Goal: Information Seeking & Learning: Learn about a topic

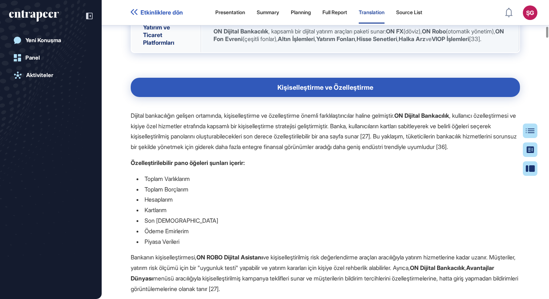
scroll to position [4179, 0]
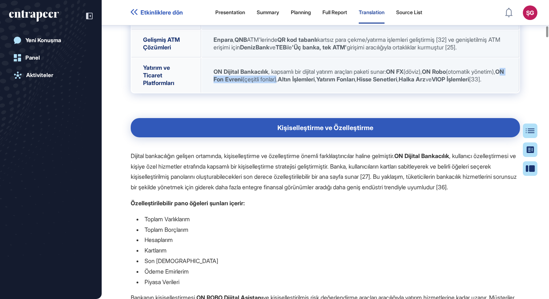
drag, startPoint x: 242, startPoint y: 176, endPoint x: 316, endPoint y: 178, distance: 74.9
click at [316, 83] on span "ON Dijital Bankacılık , kapsamlı bir dijital yatırım araçları paketi sunar: ON …" at bounding box center [359, 75] width 291 height 15
click at [363, 104] on p at bounding box center [325, 98] width 389 height 11
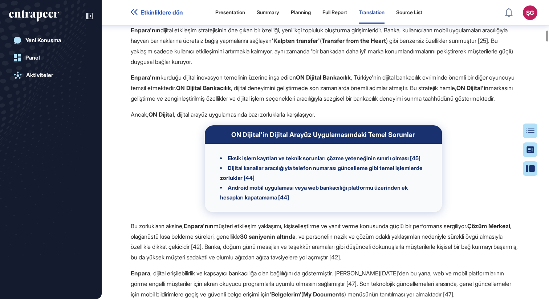
scroll to position [4895, 0]
drag, startPoint x: 161, startPoint y: 103, endPoint x: 258, endPoint y: 128, distance: 99.8
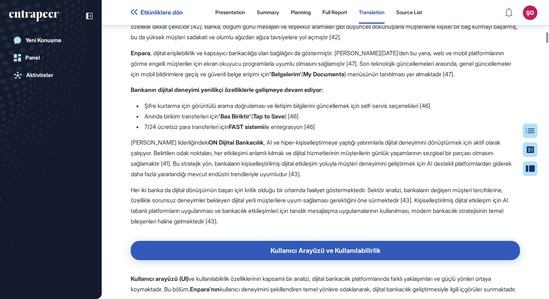
scroll to position [5186, 0]
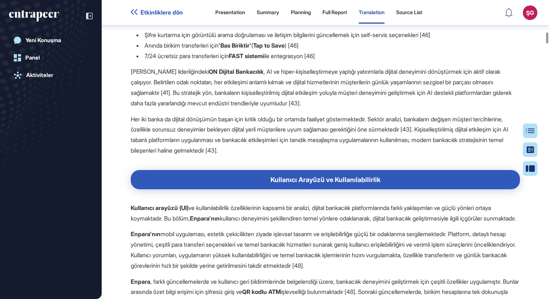
drag, startPoint x: 342, startPoint y: 135, endPoint x: 128, endPoint y: 125, distance: 214.2
copy p "Enpara , dijital erişilebilirlik ve kapsayıcı bankacılığa olan bağlılığını da g…"
click at [391, 24] on p "Bankanın dijital deneyimi yenilikçi özelliklerle gelişmeye devam ediyor:" at bounding box center [325, 19] width 389 height 11
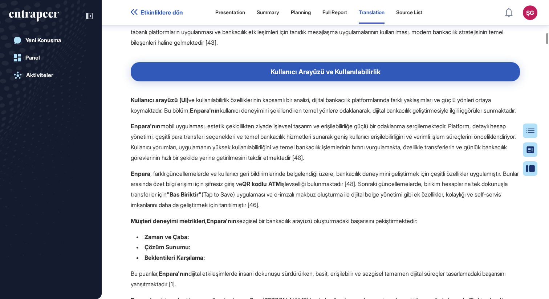
scroll to position [5296, 0]
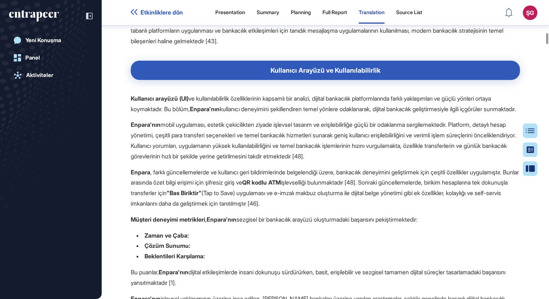
drag, startPoint x: 214, startPoint y: 115, endPoint x: 262, endPoint y: 120, distance: 48.6
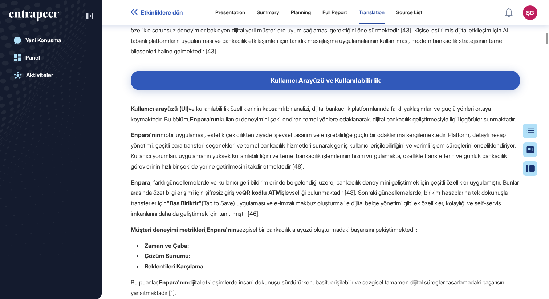
scroll to position [5285, 0]
drag, startPoint x: 274, startPoint y: 123, endPoint x: 208, endPoint y: 147, distance: 70.7
copy p "AI ve hiper-kişiselleştirmeye yaptığı yatırımlarla dijital deneyimini dönüştürm…"
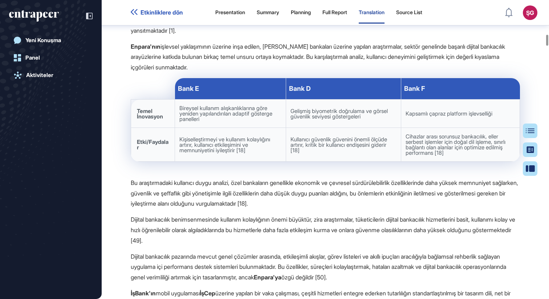
scroll to position [5531, 0]
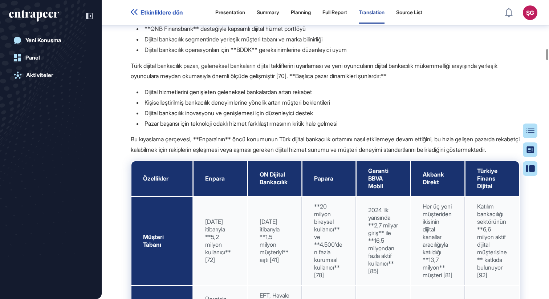
scroll to position [8033, 0]
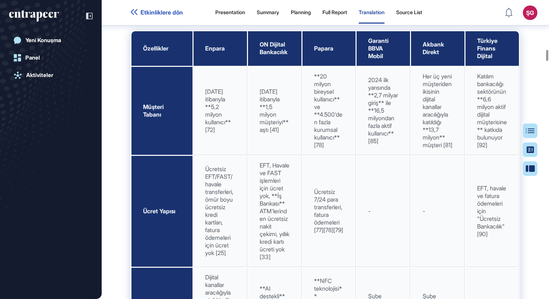
drag, startPoint x: 139, startPoint y: 67, endPoint x: 371, endPoint y: 115, distance: 237.1
copy div "Enpara'nın başlıca rekabet avantajları şunlardır:** Türkiye'nin ilk şubesiz dij…"
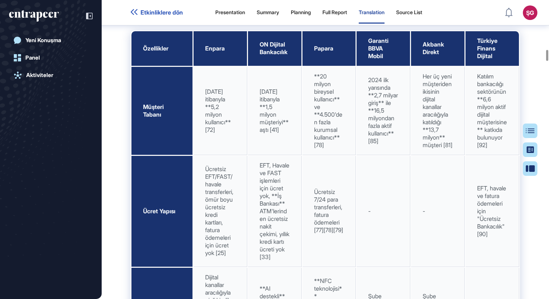
drag, startPoint x: 187, startPoint y: 67, endPoint x: 227, endPoint y: 68, distance: 40.3
drag, startPoint x: 227, startPoint y: 68, endPoint x: 220, endPoint y: 68, distance: 6.9
drag, startPoint x: 188, startPoint y: 68, endPoint x: 237, endPoint y: 69, distance: 49.4
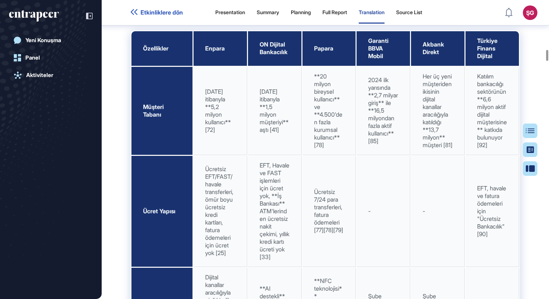
copy p "rekabet avantajları"
drag, startPoint x: 146, startPoint y: 82, endPoint x: 363, endPoint y: 116, distance: 219.1
copy ul "Türkiye'nin ilk şubesiz dijital bankası olarak ilk hareket eden avantajı **QNB …"
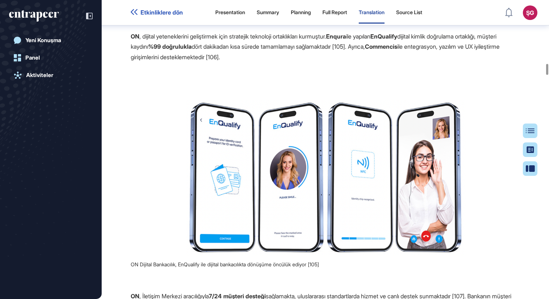
scroll to position [10307, 0]
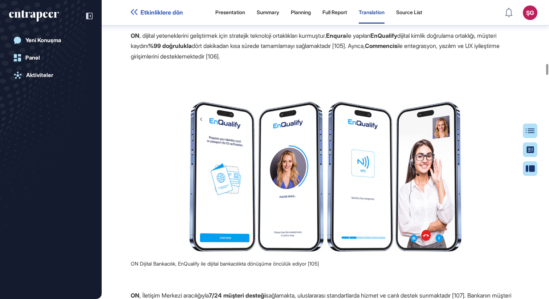
drag, startPoint x: 384, startPoint y: 114, endPoint x: 209, endPoint y: 91, distance: 176.3
copy p "[PERSON_NAME] Bank'ın digital banking girişimi olarak [DATE]'de faaliyete geçen…"
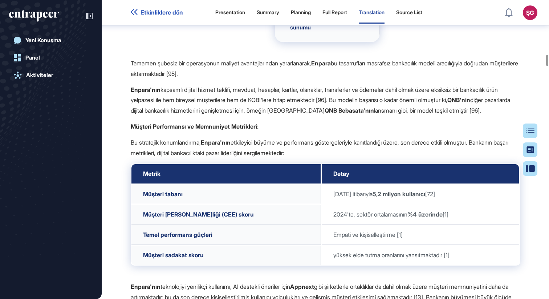
scroll to position [8823, 0]
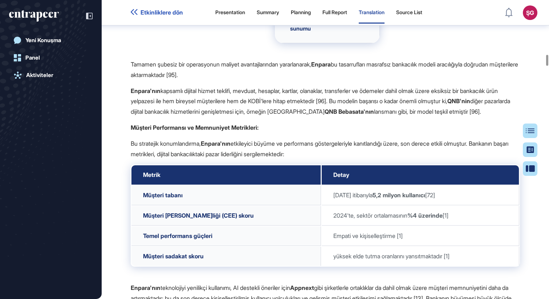
drag, startPoint x: 211, startPoint y: 146, endPoint x: 407, endPoint y: 180, distance: 199.4
copy p "Enpara , [DATE]'de Finansbank tarafından piyasaya sürüldüğünde ülkenin ilk şube…"
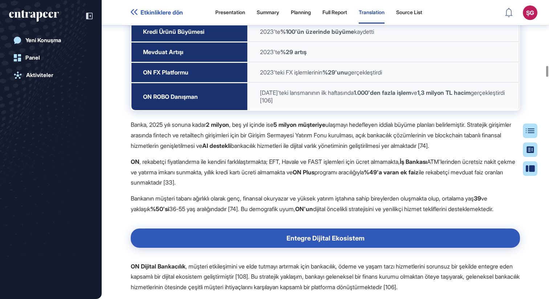
scroll to position [10767, 0]
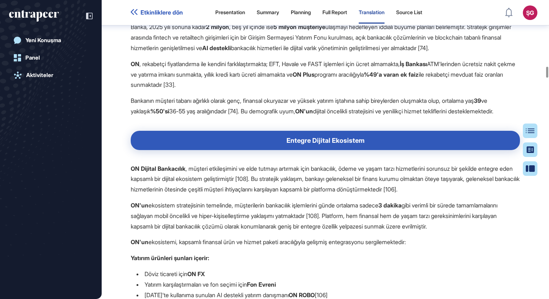
drag, startPoint x: 292, startPoint y: 187, endPoint x: 379, endPoint y: 191, distance: 87.3
drag, startPoint x: 291, startPoint y: 189, endPoint x: 464, endPoint y: 190, distance: 172.9
copy p "yaklaşık 5 dakika içinde tam hesap açılışına olanak tanımaktadır"
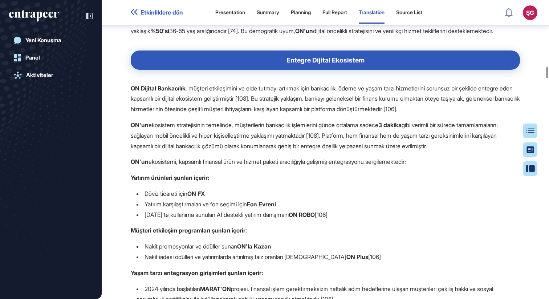
scroll to position [10916, 0]
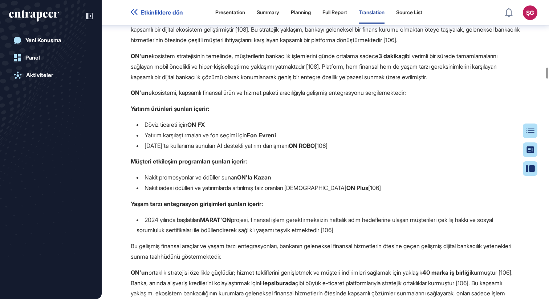
drag, startPoint x: 261, startPoint y: 175, endPoint x: 297, endPoint y: 186, distance: 37.8
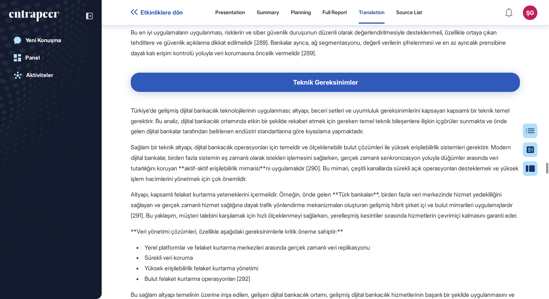
scroll to position [26375, 0]
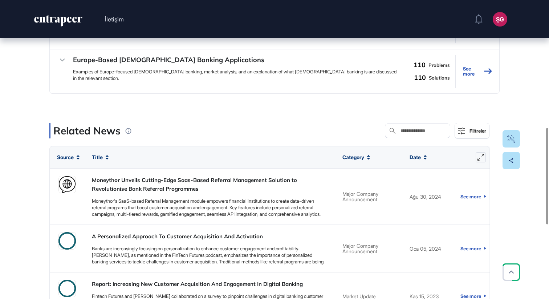
scroll to position [545, 0]
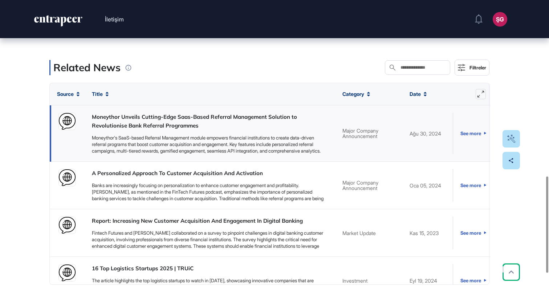
click at [163, 122] on link "Moneythor Unveils Cutting-Edge Saas-Based Referral Management Solution to Revol…" at bounding box center [210, 121] width 236 height 17
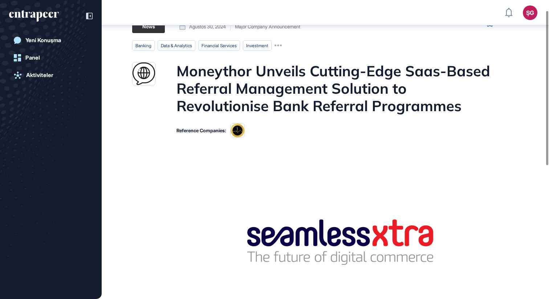
scroll to position [23, 0]
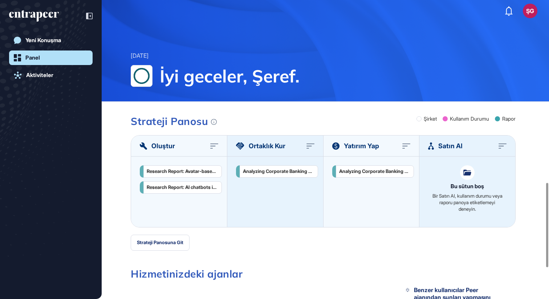
scroll to position [645, 0]
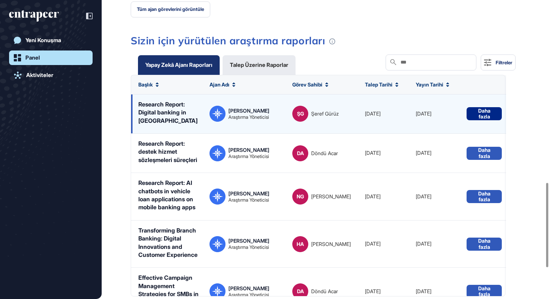
click at [481, 108] on button "Daha fazla" at bounding box center [484, 113] width 35 height 13
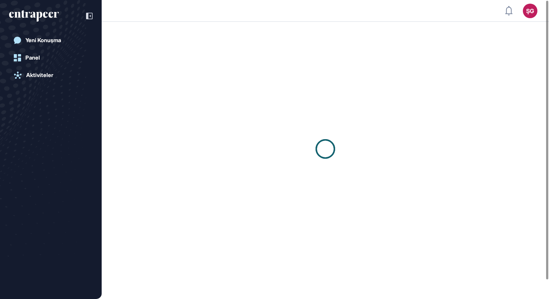
scroll to position [0, 0]
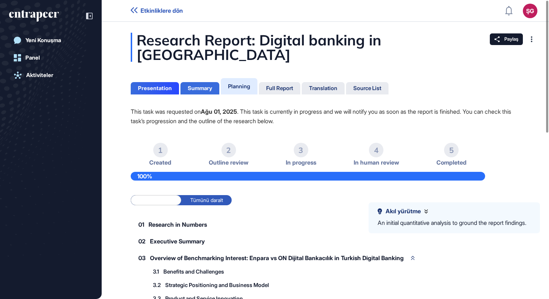
click at [202, 85] on div "Summary" at bounding box center [200, 88] width 24 height 7
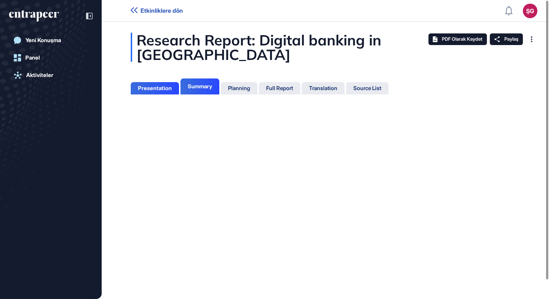
scroll to position [3, 0]
click at [381, 85] on div "Source List" at bounding box center [367, 88] width 28 height 7
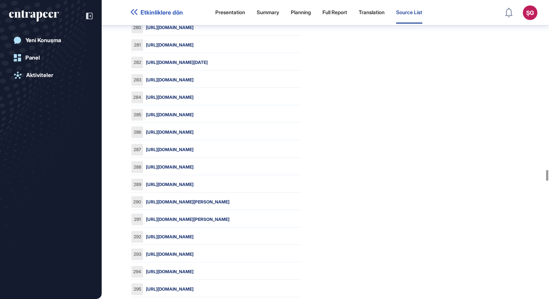
scroll to position [4926, 0]
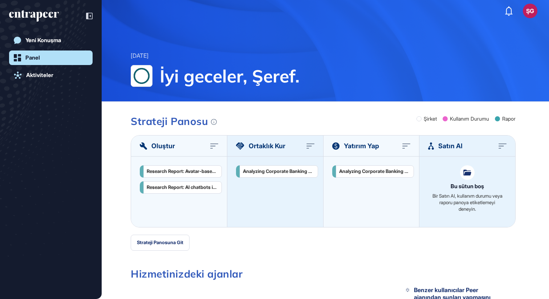
scroll to position [645, 0]
